Goal: Information Seeking & Learning: Learn about a topic

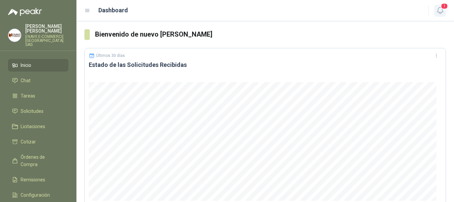
click at [441, 9] on span "1" at bounding box center [444, 6] width 7 height 6
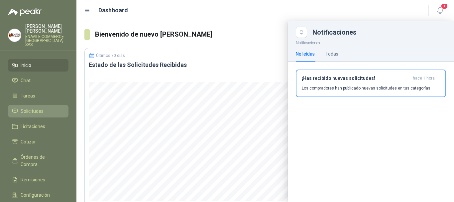
click at [23, 107] on span "Solicitudes" at bounding box center [32, 110] width 23 height 7
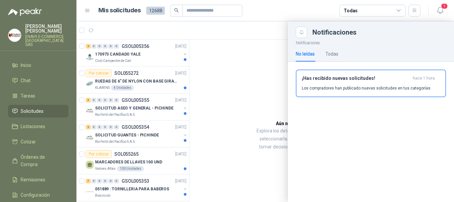
click at [221, 122] on div at bounding box center [264, 111] width 377 height 180
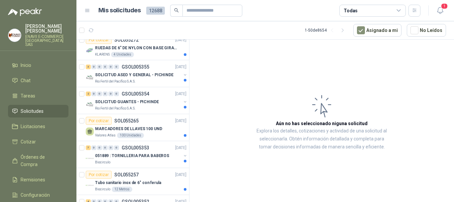
scroll to position [66, 0]
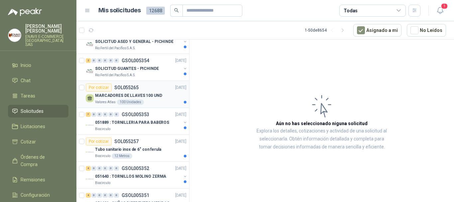
click at [147, 94] on p "MARCADORES DE LLAVES 100 UND" at bounding box center [128, 95] width 67 height 6
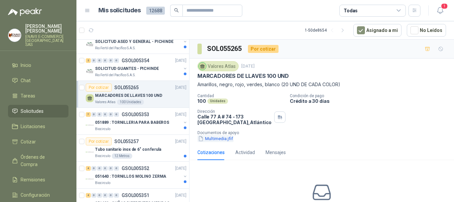
click at [220, 140] on button "Multimedia.jfif" at bounding box center [215, 138] width 36 height 7
click at [212, 138] on button "Multimedia.jfif" at bounding box center [215, 138] width 36 height 7
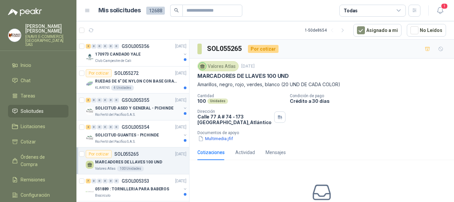
click at [160, 111] on div "SOLICITUD ASEO Y GENERAL - PICHINDE" at bounding box center [138, 108] width 86 height 8
